Goal: Book appointment/travel/reservation

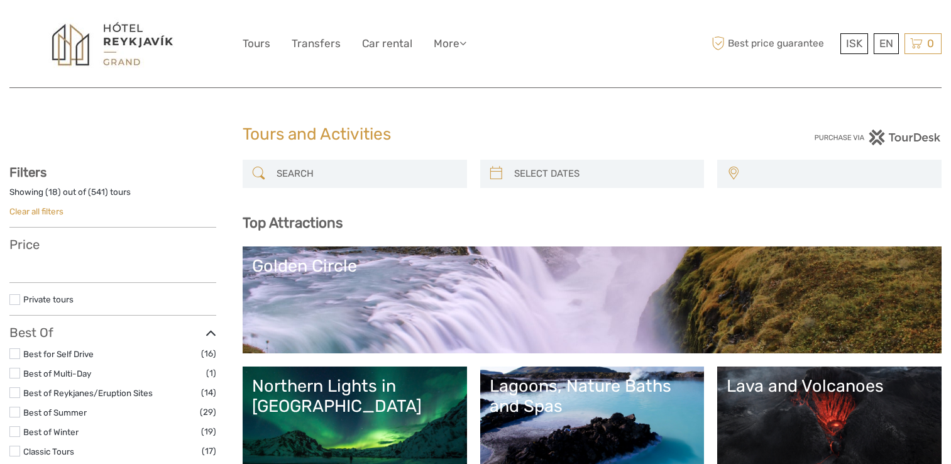
select select
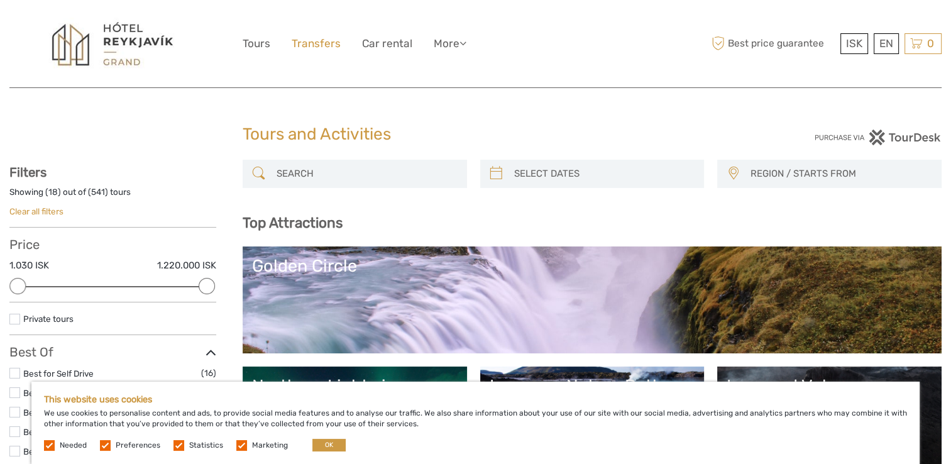
click at [327, 42] on link "Transfers" at bounding box center [316, 44] width 49 height 18
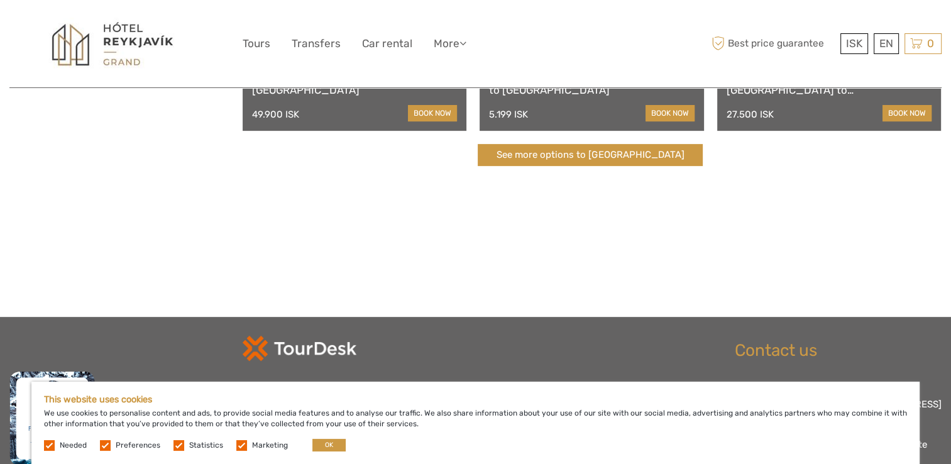
scroll to position [515, 0]
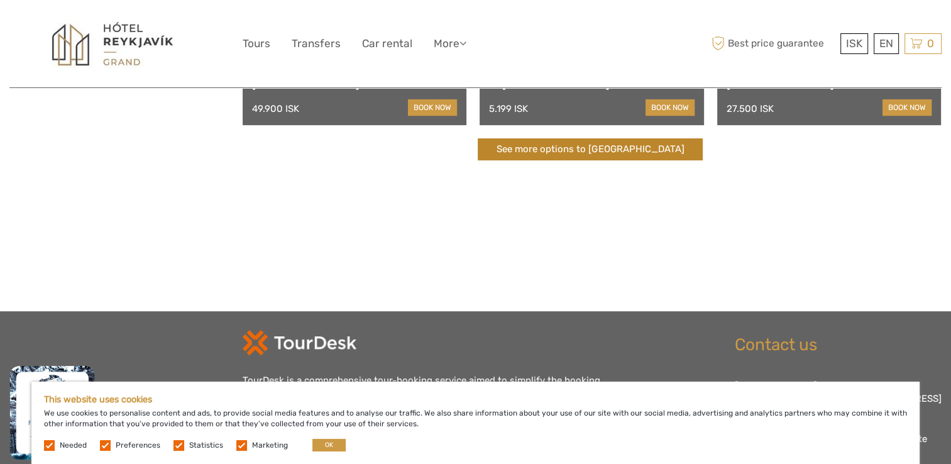
click at [585, 150] on link "See more options to [GEOGRAPHIC_DATA]" at bounding box center [590, 149] width 225 height 22
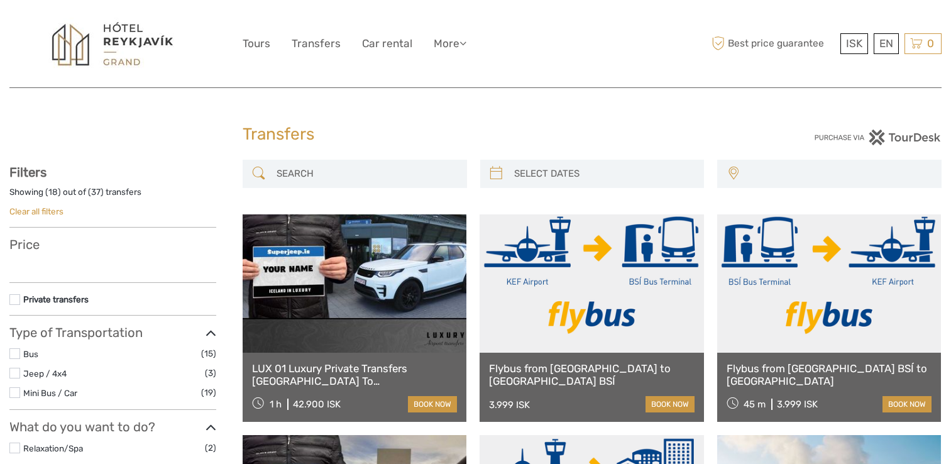
select select
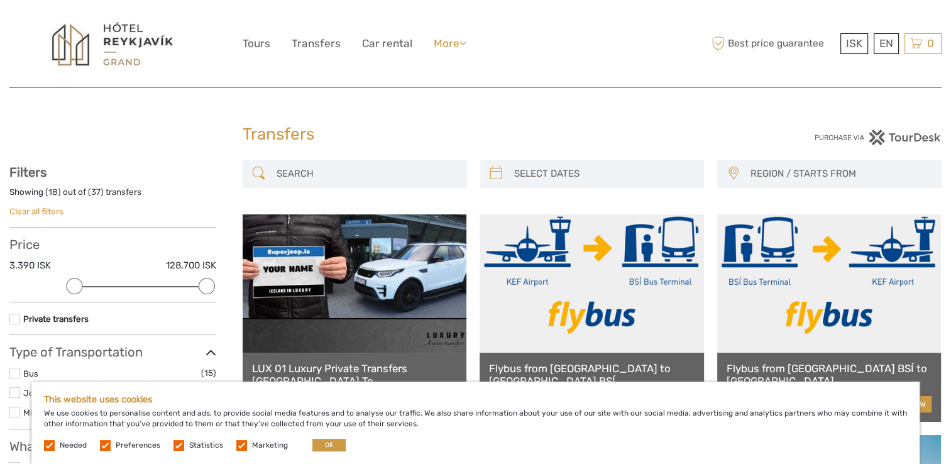
click at [460, 43] on link "More" at bounding box center [450, 44] width 33 height 18
click at [329, 175] on input "search" at bounding box center [366, 174] width 189 height 22
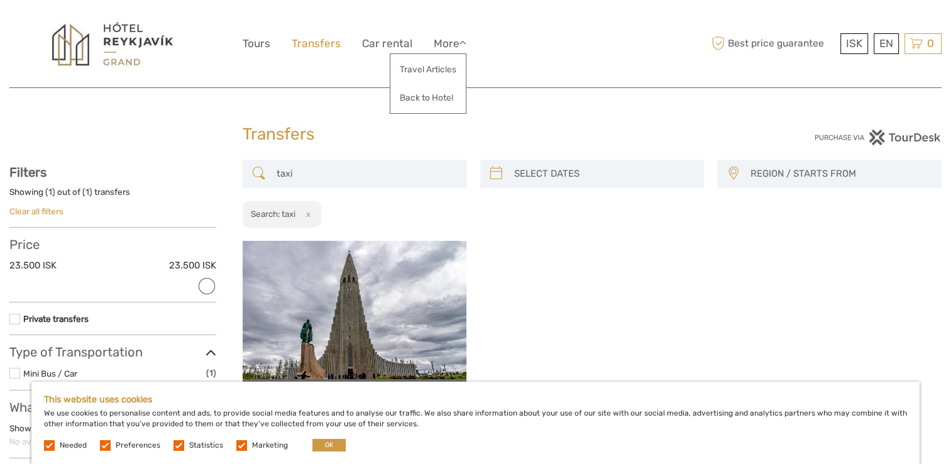
type input "taxi"
click at [311, 41] on link "Transfers" at bounding box center [316, 44] width 49 height 18
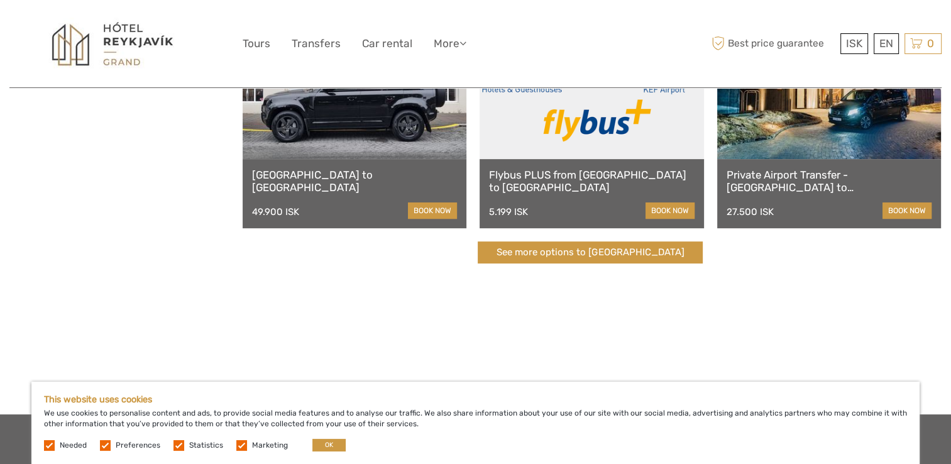
scroll to position [414, 0]
